Goal: Check status: Check status

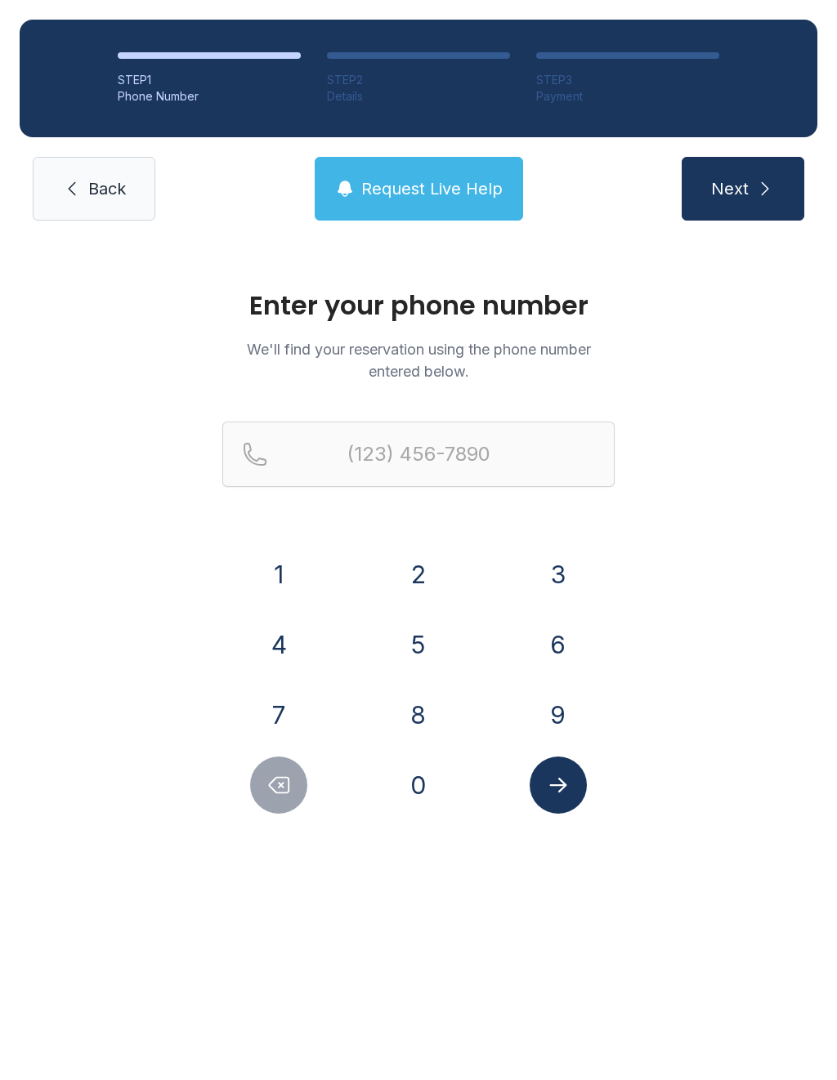
click at [436, 713] on button "8" at bounding box center [418, 714] width 57 height 57
click at [260, 576] on button "1" at bounding box center [278, 574] width 57 height 57
click at [496, 610] on div "1 2 3 4 5 6 7 8 9 0" at bounding box center [418, 680] width 392 height 268
click at [545, 576] on button "3" at bounding box center [557, 574] width 57 height 57
click at [555, 718] on button "9" at bounding box center [557, 714] width 57 height 57
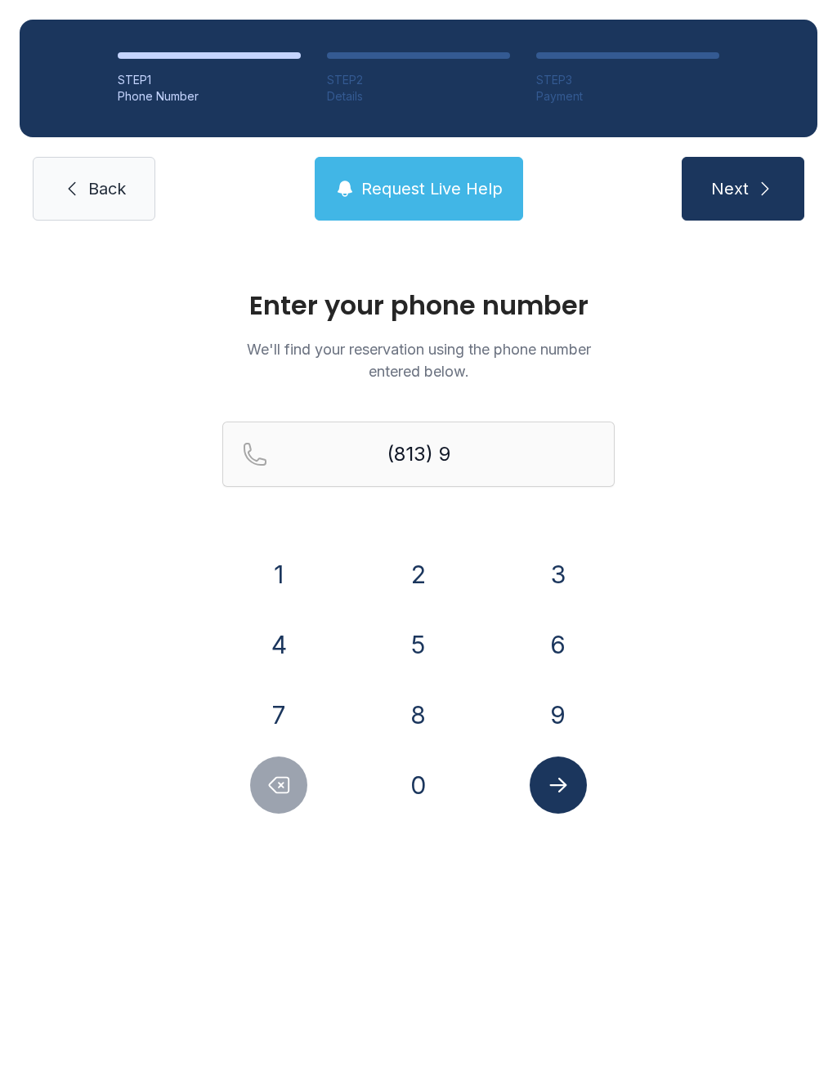
click at [555, 718] on button "9" at bounding box center [557, 714] width 57 height 57
click at [425, 633] on button "5" at bounding box center [418, 644] width 57 height 57
click at [416, 619] on button "5" at bounding box center [418, 644] width 57 height 57
click at [570, 570] on button "3" at bounding box center [557, 574] width 57 height 57
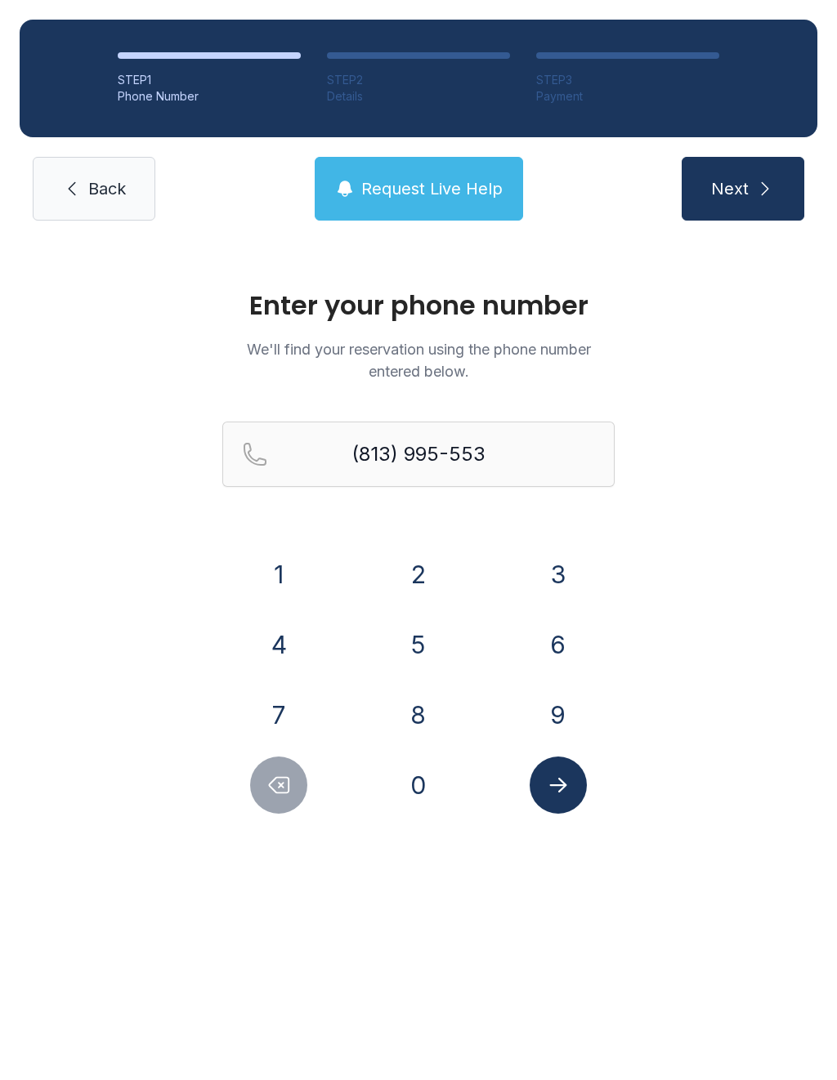
click at [279, 640] on button "4" at bounding box center [278, 644] width 57 height 57
type input "[PHONE_NUMBER]"
click at [571, 785] on button "Submit lookup form" at bounding box center [557, 785] width 57 height 57
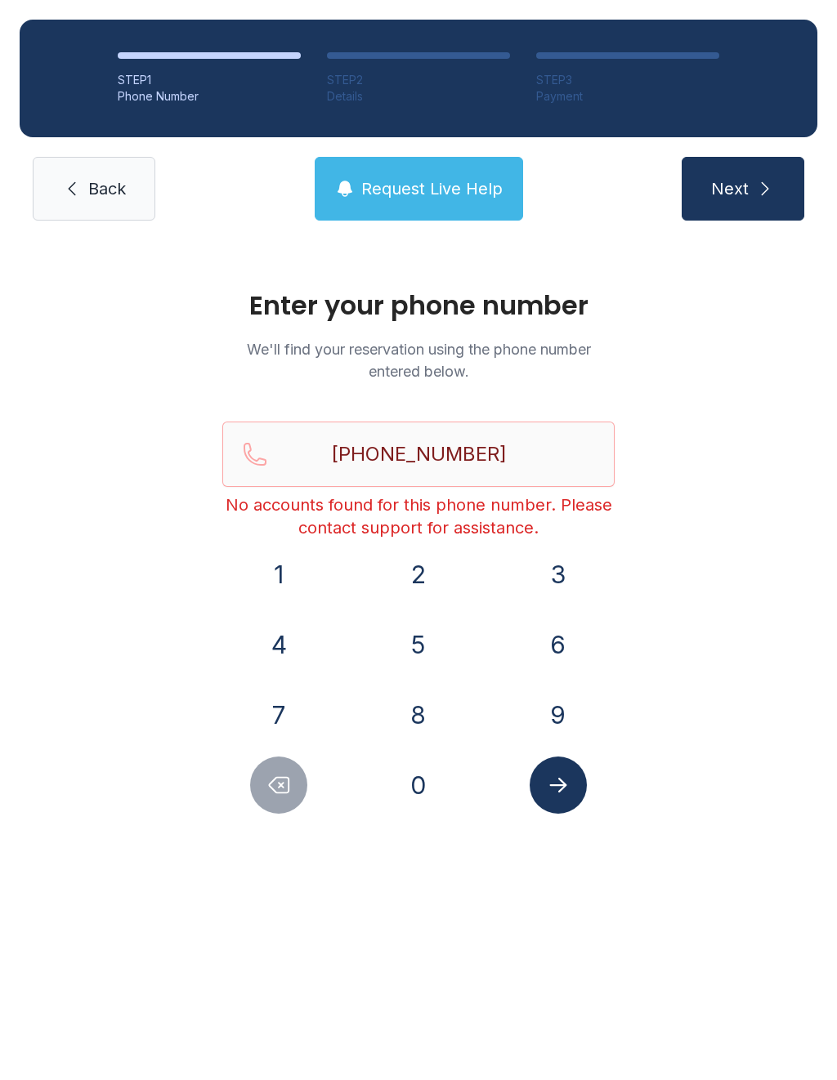
click at [585, 767] on div at bounding box center [558, 785] width 114 height 57
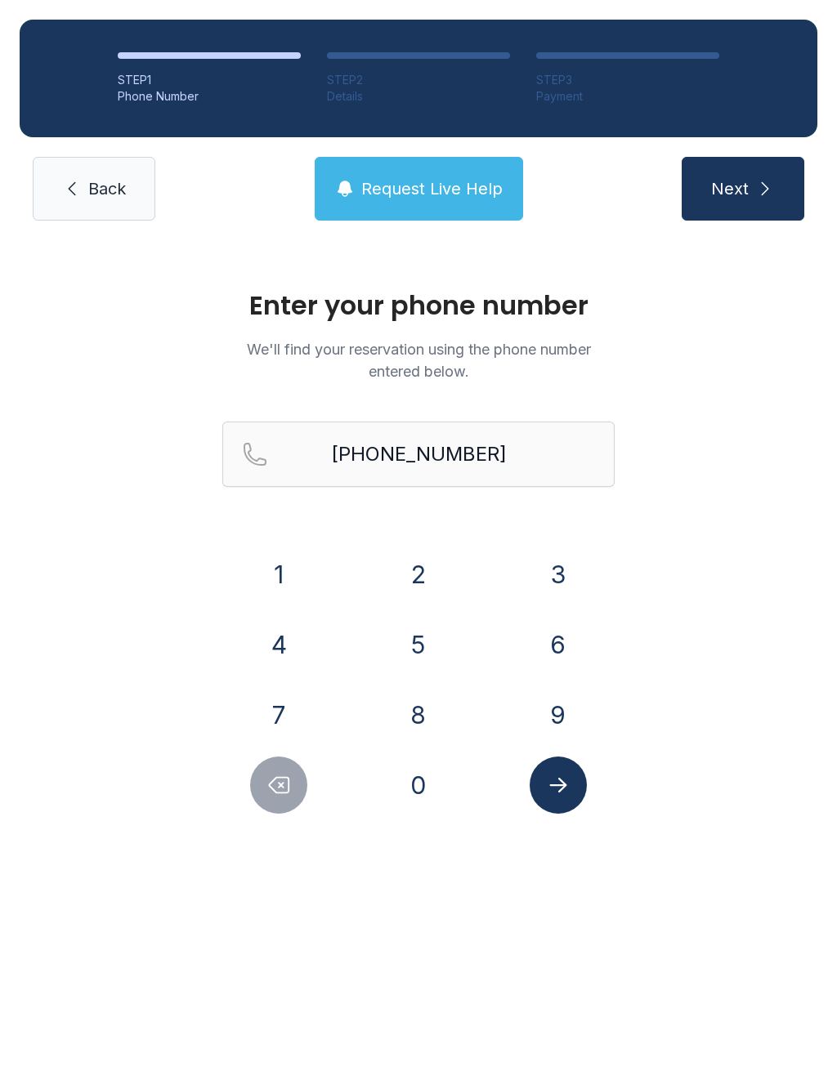
click at [563, 793] on icon "Submit lookup form" at bounding box center [558, 785] width 25 height 25
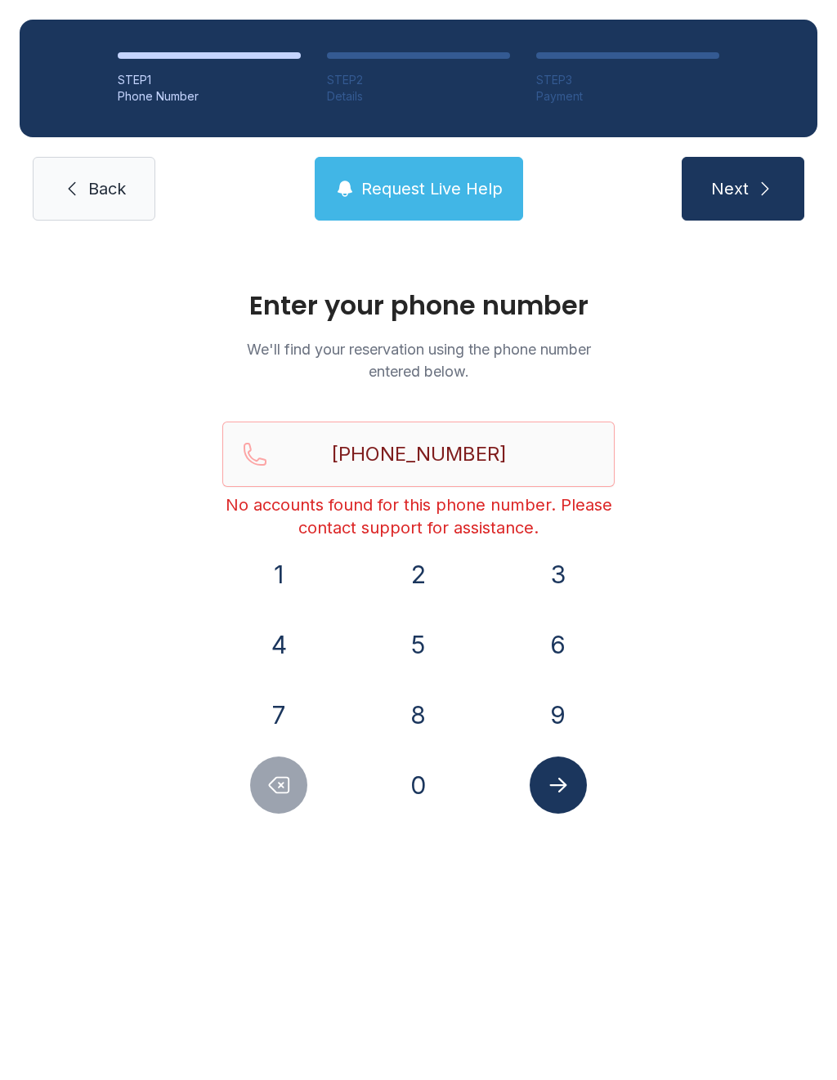
click at [436, 122] on ol "STEP 1 Phone Number STEP 2 Details STEP 3 Payment" at bounding box center [419, 79] width 798 height 118
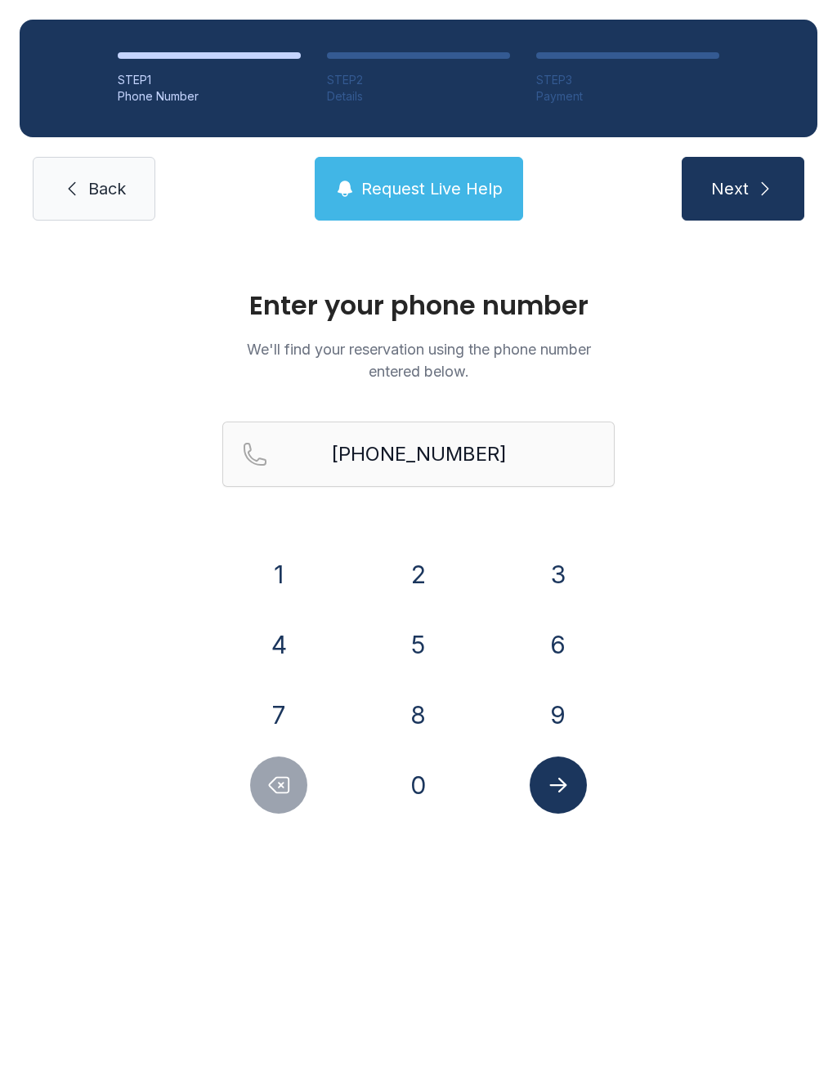
click at [440, 192] on span "Request Live Help" at bounding box center [431, 188] width 141 height 23
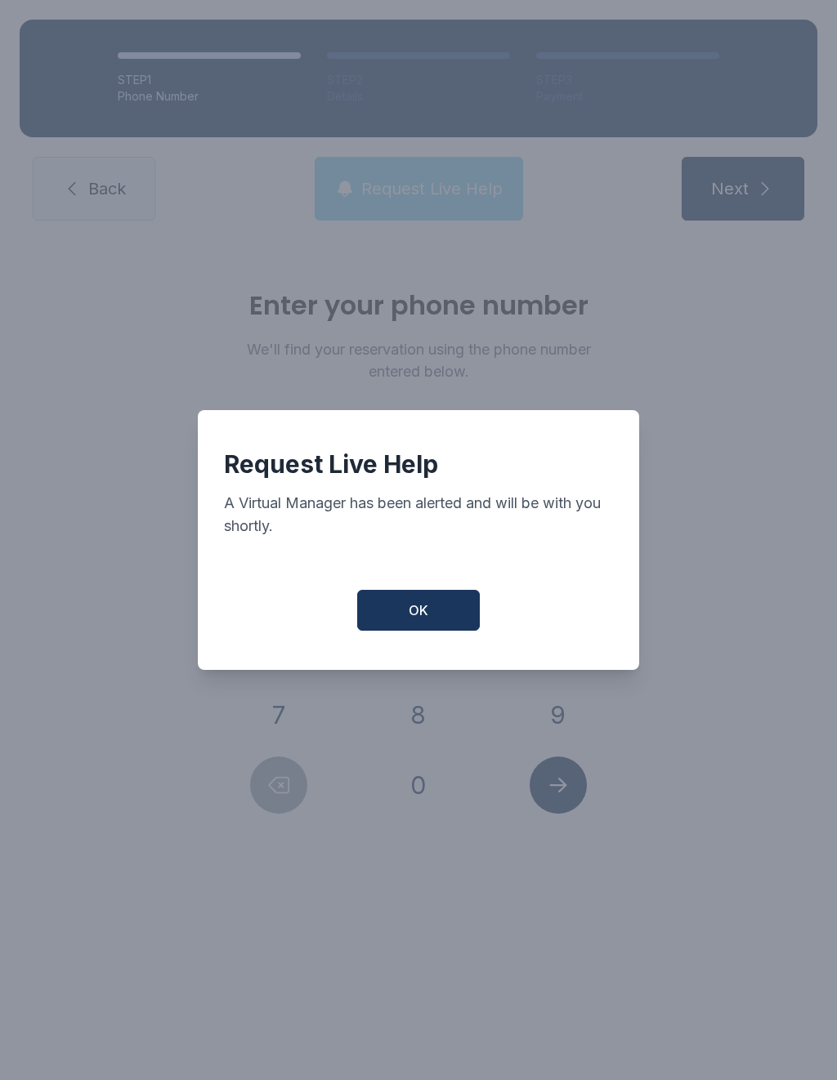
click at [424, 631] on button "OK" at bounding box center [418, 610] width 123 height 41
